Goal: Navigation & Orientation: Find specific page/section

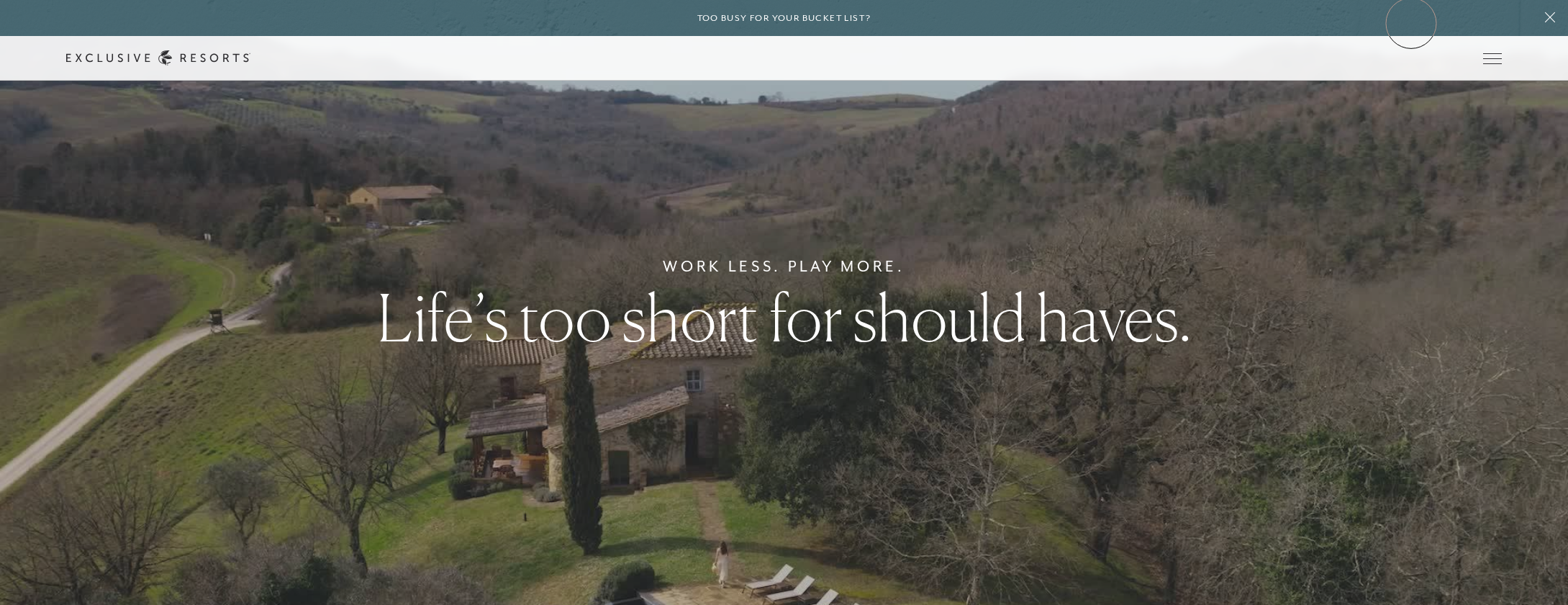
click at [1411, 23] on div "Too busy for your bucket list?" at bounding box center [784, 18] width 1568 height 36
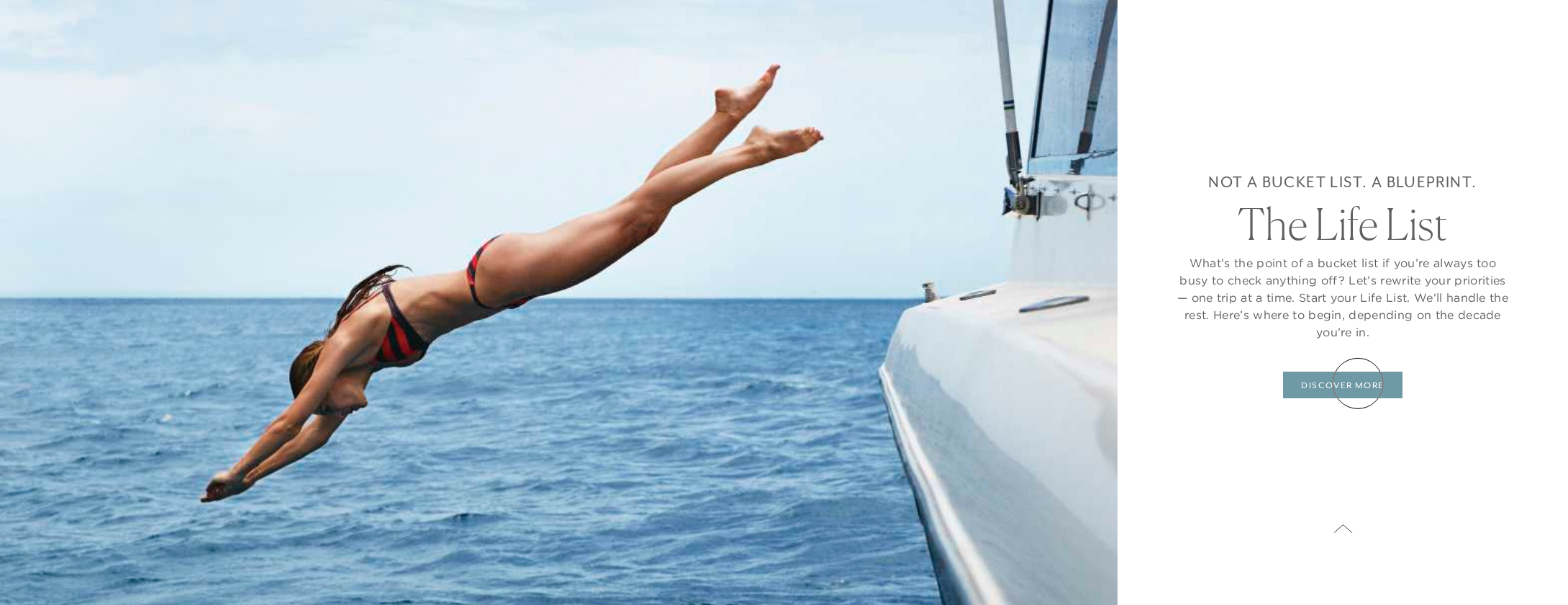
click at [1358, 383] on link "DISCOVER MORE" at bounding box center [1342, 384] width 118 height 27
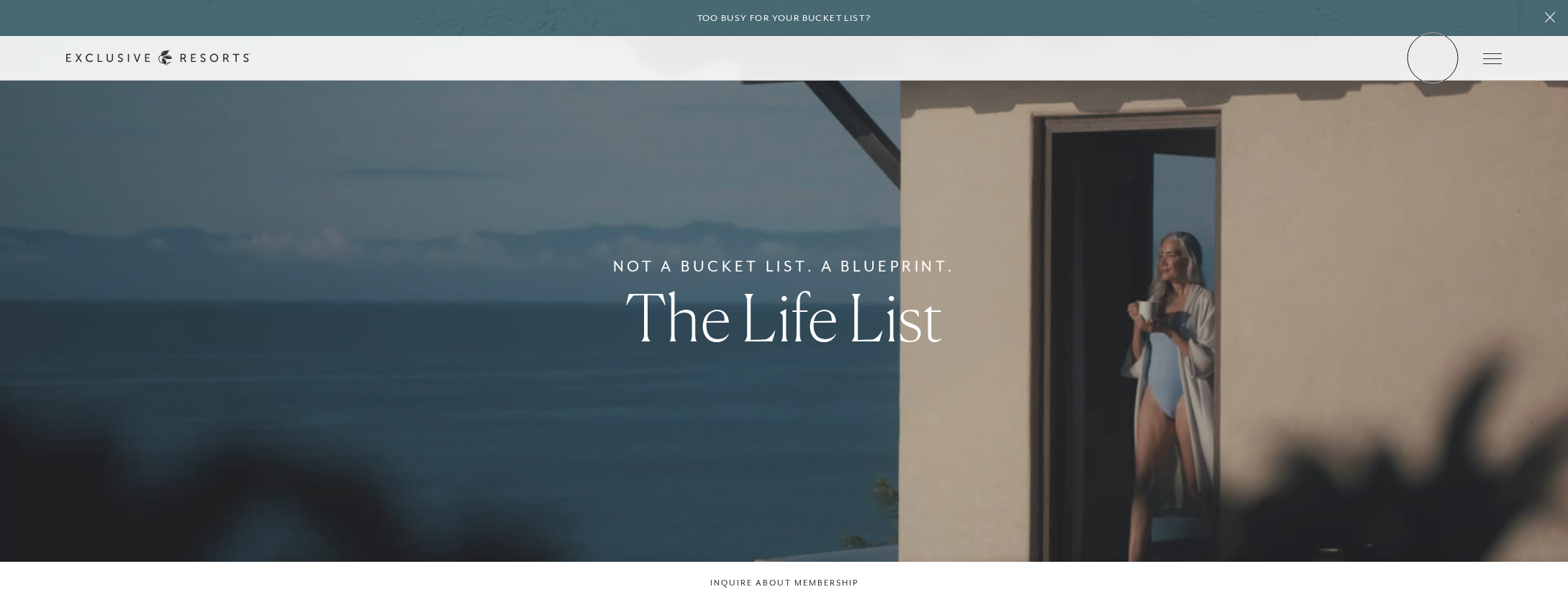
click at [0, 0] on link "Member Login" at bounding box center [0, 0] width 0 height 0
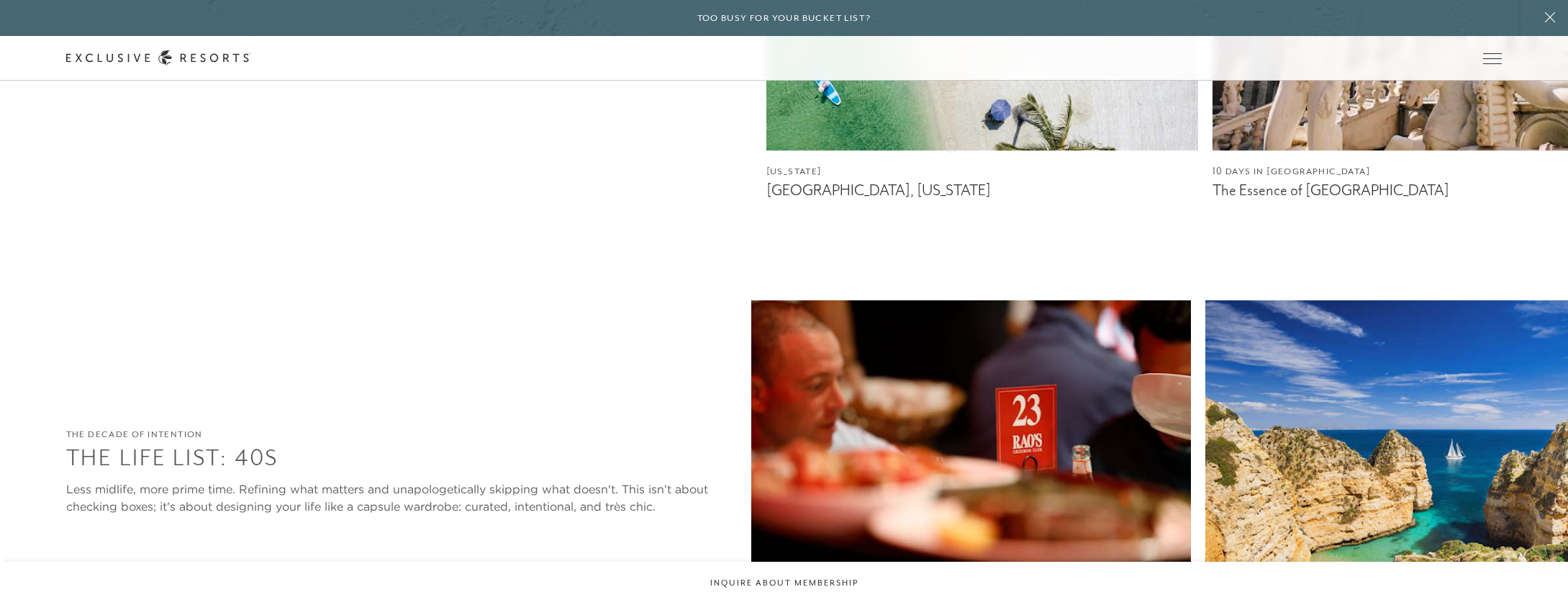
scroll to position [1865, 0]
